Goal: Task Accomplishment & Management: Manage account settings

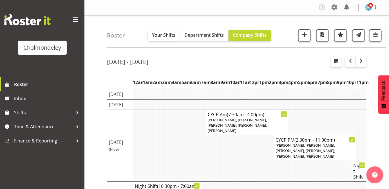
click at [367, 23] on div "Roster Your Shifts Department Shifts Company Shifts All Locations [GEOGRAPHIC_D…" at bounding box center [247, 31] width 280 height 32
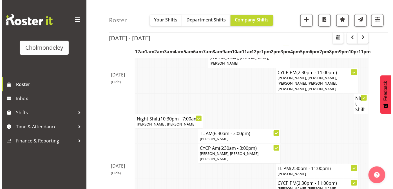
scroll to position [66, 0]
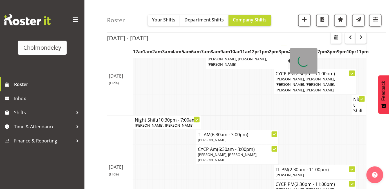
click at [285, 49] on icon at bounding box center [284, 48] width 3 height 2
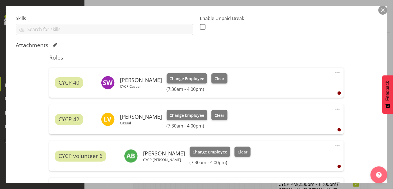
scroll to position [180, 0]
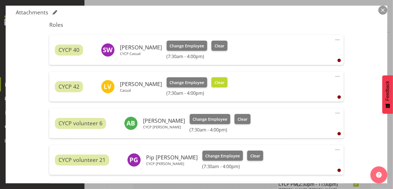
click at [217, 81] on span "Clear" at bounding box center [220, 82] width 10 height 6
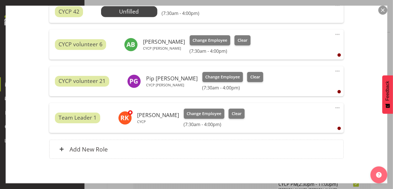
scroll to position [275, 0]
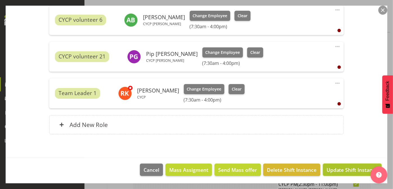
click at [361, 169] on span "Update Shift Instance" at bounding box center [353, 169] width 52 height 7
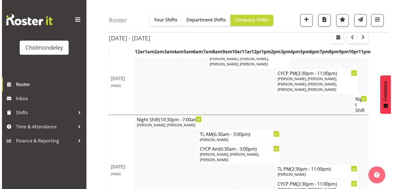
scroll to position [61, 0]
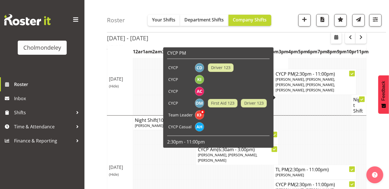
click at [321, 93] on p "[PERSON_NAME], [PERSON_NAME], [PERSON_NAME], [PERSON_NAME], [PERSON_NAME], [PER…" at bounding box center [315, 85] width 79 height 16
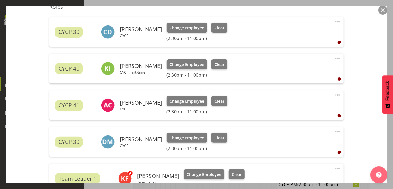
scroll to position [210, 0]
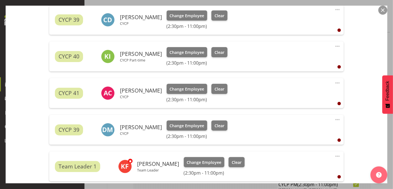
click at [335, 118] on span at bounding box center [338, 119] width 7 height 7
click at [292, 131] on link "Edit" at bounding box center [314, 132] width 54 height 10
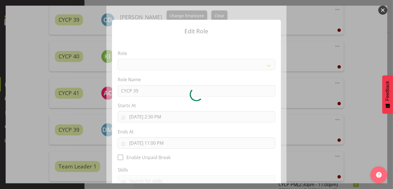
select select "206"
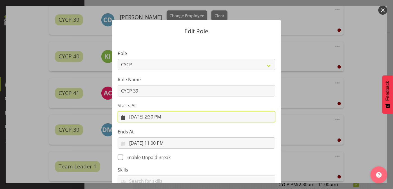
click at [157, 117] on input "[DATE] 2:30 PM" at bounding box center [197, 116] width 158 height 11
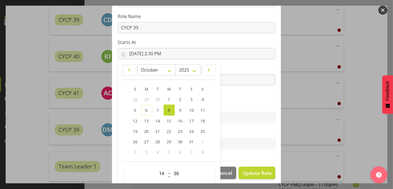
scroll to position [67, 0]
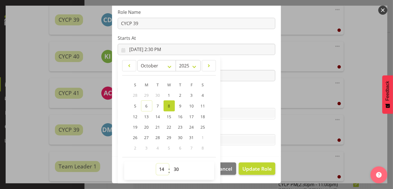
click at [160, 171] on select "00 01 02 03 04 05 06 07 08 09 10 11 12 13 14 15 16 17 18 19 20 21 22 23" at bounding box center [162, 168] width 13 height 11
select select "17"
click at [156, 163] on select "00 01 02 03 04 05 06 07 08 09 10 11 12 13 14 15 16 17 18 19 20 21 22 23" at bounding box center [162, 168] width 13 height 11
type input "[DATE] 5:30 PM"
click at [172, 168] on select "00 01 02 03 04 05 06 07 08 09 10 11 12 13 14 15 16 17 18 19 20 21 22 23 24 25 2…" at bounding box center [177, 168] width 13 height 11
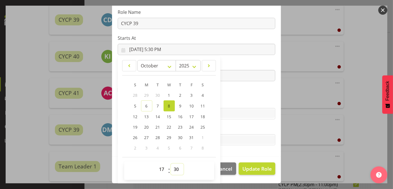
select select "0"
click at [171, 163] on select "00 01 02 03 04 05 06 07 08 09 10 11 12 13 14 15 16 17 18 19 20 21 22 23 24 25 2…" at bounding box center [177, 168] width 13 height 11
type input "[DATE] 5:00 PM"
click at [241, 93] on section "Role Awhi Team CYCP CYCP Casual CYCP Part Time CYCP volunteer CYCP- Night Educa…" at bounding box center [196, 64] width 169 height 184
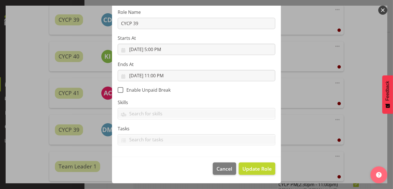
scroll to position [67, 0]
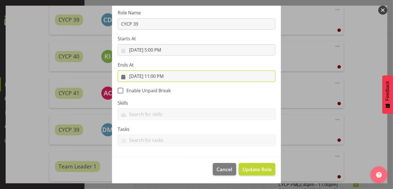
click at [157, 78] on input "[DATE] 11:00 PM" at bounding box center [197, 75] width 158 height 11
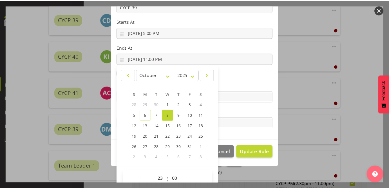
scroll to position [94, 0]
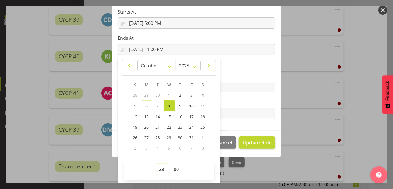
click at [158, 169] on select "00 01 02 03 04 05 06 07 08 09 10 11 12 13 14 15 16 17 18 19 20 21 22 23" at bounding box center [162, 168] width 13 height 11
select select "21"
click at [156, 163] on select "00 01 02 03 04 05 06 07 08 09 10 11 12 13 14 15 16 17 18 19 20 21 22 23" at bounding box center [162, 168] width 13 height 11
type input "[DATE] 9:00 PM"
click at [174, 170] on select "00 01 02 03 04 05 06 07 08 09 10 11 12 13 14 15 16 17 18 19 20 21 22 23 24 25 2…" at bounding box center [177, 168] width 13 height 11
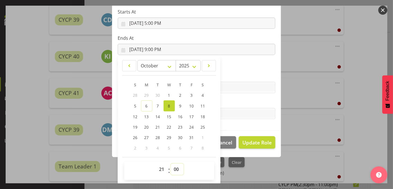
select select "30"
click at [171, 163] on select "00 01 02 03 04 05 06 07 08 09 10 11 12 13 14 15 16 17 18 19 20 21 22 23 24 25 2…" at bounding box center [177, 168] width 13 height 11
type input "[DATE] 9:30 PM"
click at [262, 142] on span "Update Role" at bounding box center [257, 142] width 29 height 7
select select
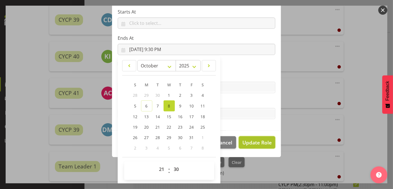
select select
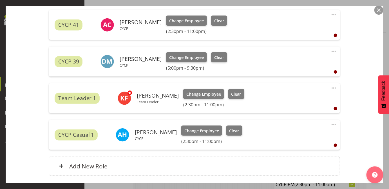
scroll to position [320, 0]
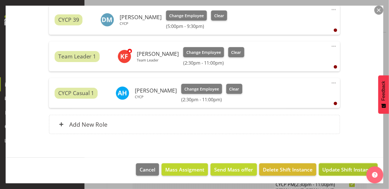
click at [351, 168] on span "Update Shift Instance" at bounding box center [349, 169] width 52 height 7
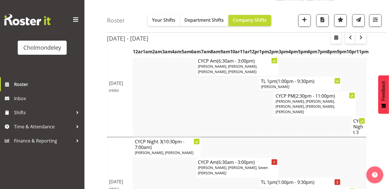
scroll to position [247, 0]
